Goal: Information Seeking & Learning: Learn about a topic

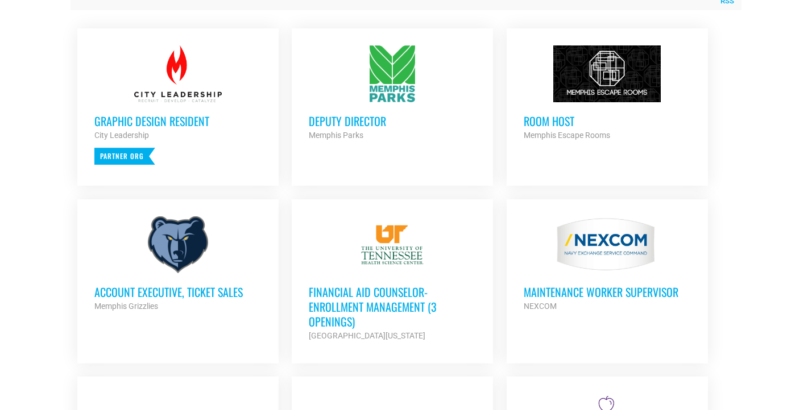
scroll to position [491, 0]
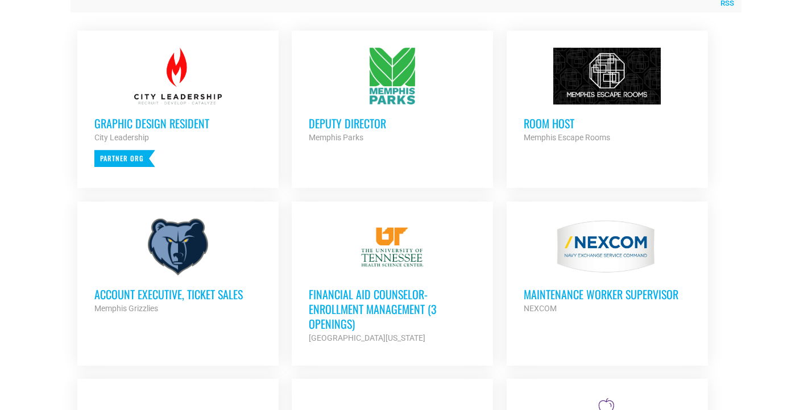
click at [210, 293] on h3 "Account Executive, Ticket Sales" at bounding box center [177, 294] width 167 height 15
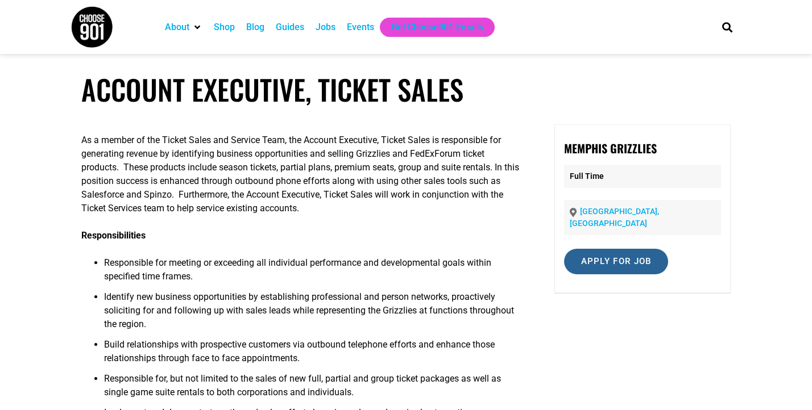
click at [605, 256] on input "Apply for job" at bounding box center [616, 262] width 105 height 26
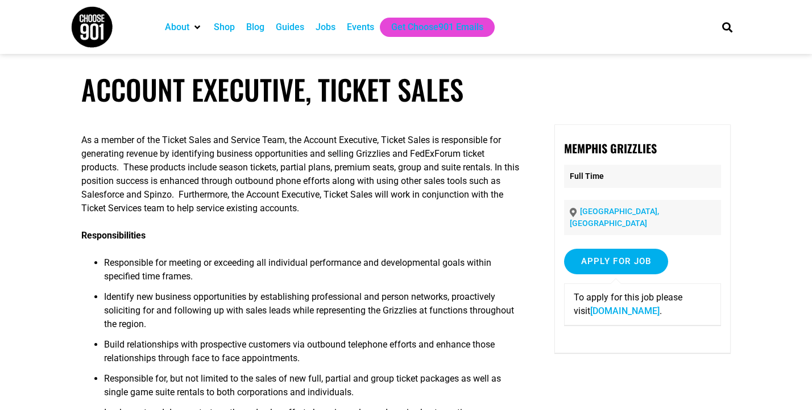
click at [618, 306] on link "careers-grizzlies.icims.com" at bounding box center [624, 311] width 69 height 11
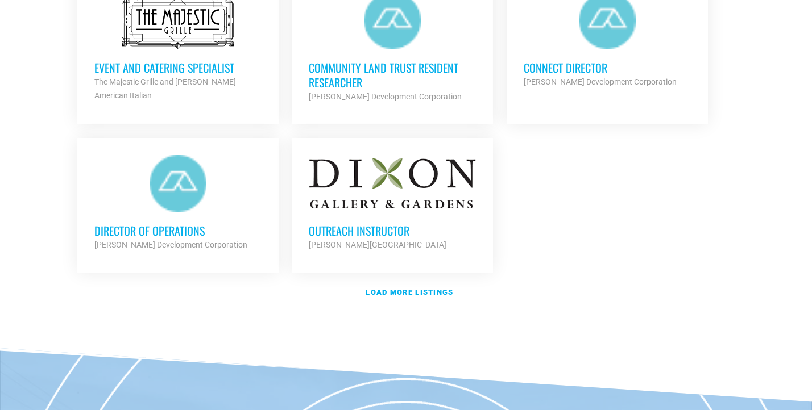
scroll to position [1370, 0]
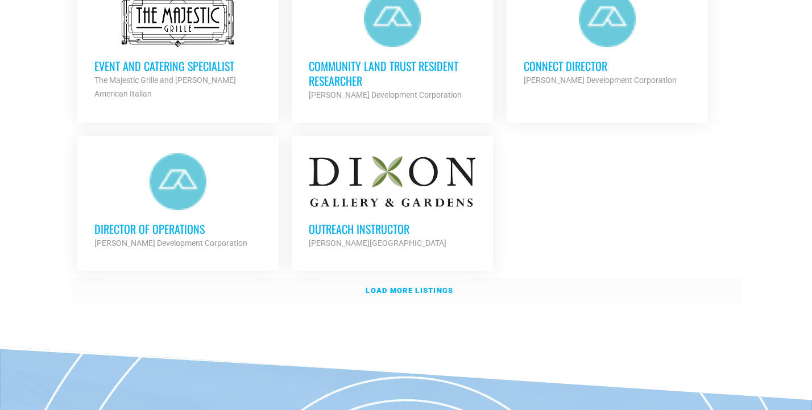
click at [434, 292] on link "Load more listings" at bounding box center [405, 291] width 671 height 26
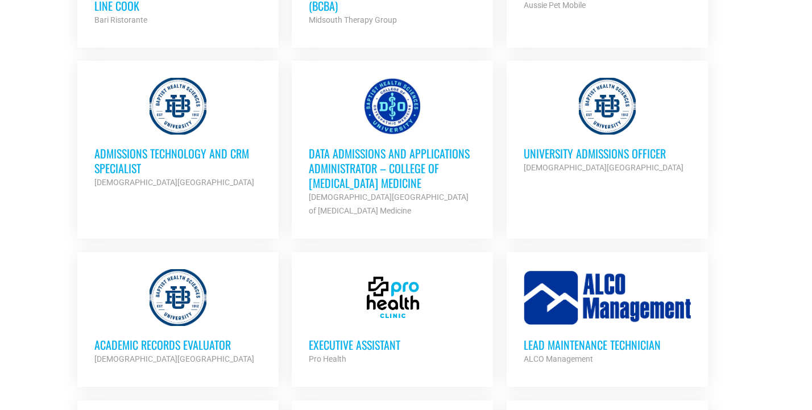
scroll to position [1937, 0]
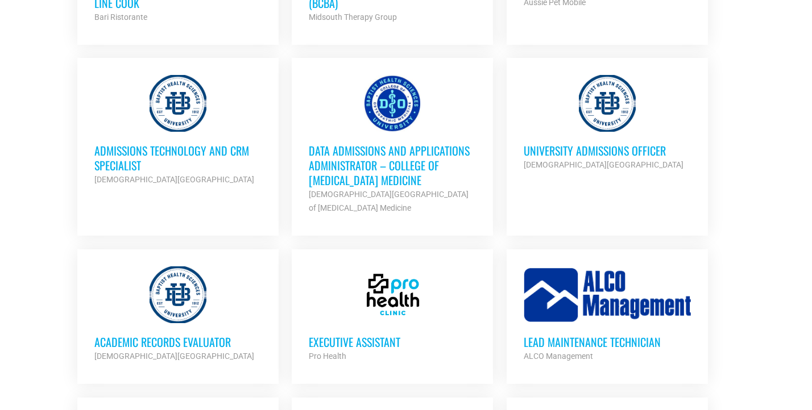
click at [366, 338] on h3 "Executive Assistant" at bounding box center [392, 342] width 167 height 15
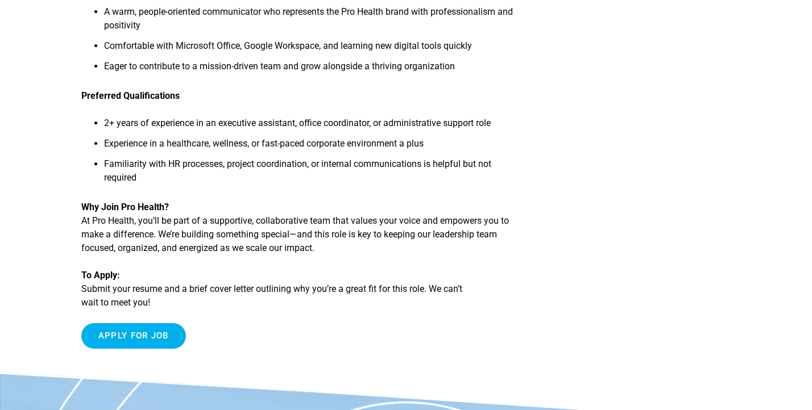
scroll to position [662, 0]
click at [144, 336] on input "Apply for job" at bounding box center [133, 337] width 105 height 26
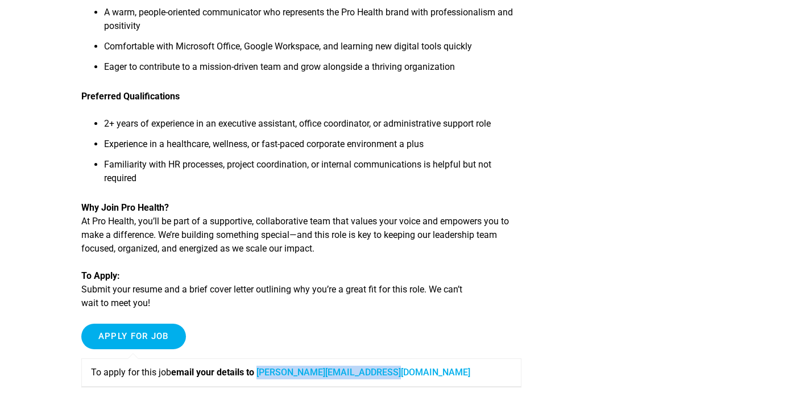
drag, startPoint x: 408, startPoint y: 379, endPoint x: 264, endPoint y: 379, distance: 143.8
click at [264, 379] on p "To apply for this job email your details to jessica@prohealthmemphis.com" at bounding box center [301, 373] width 421 height 14
copy link "jessica@prohealthmemphis.com"
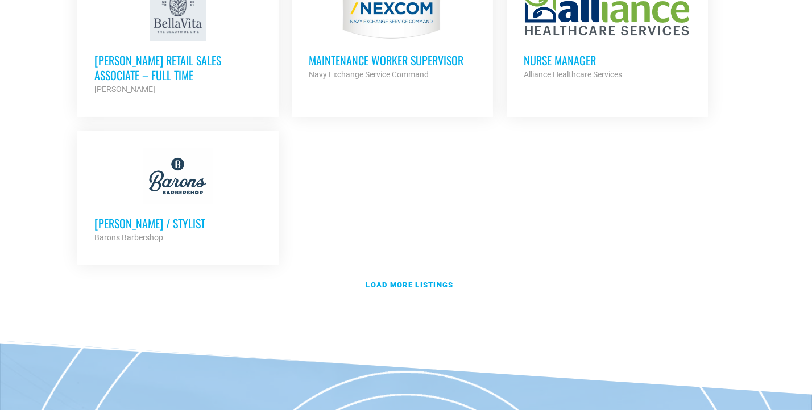
scroll to position [2534, 0]
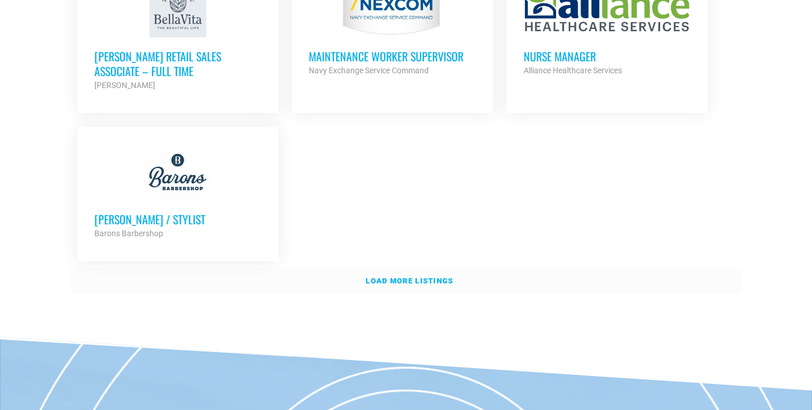
click at [425, 277] on strong "Load more listings" at bounding box center [409, 281] width 88 height 9
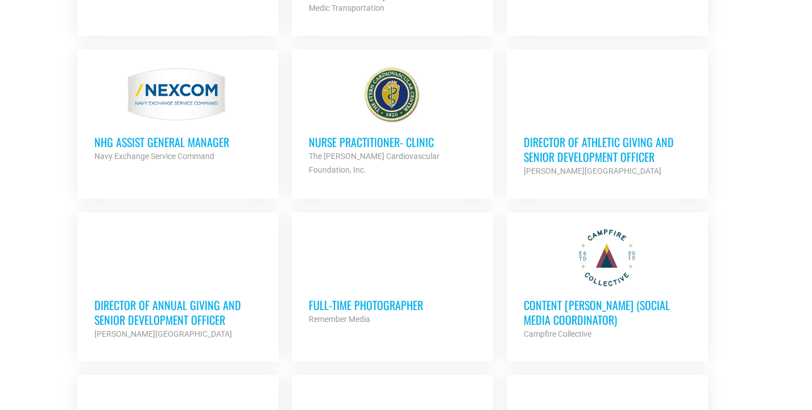
scroll to position [2815, 0]
